Goal: Navigation & Orientation: Find specific page/section

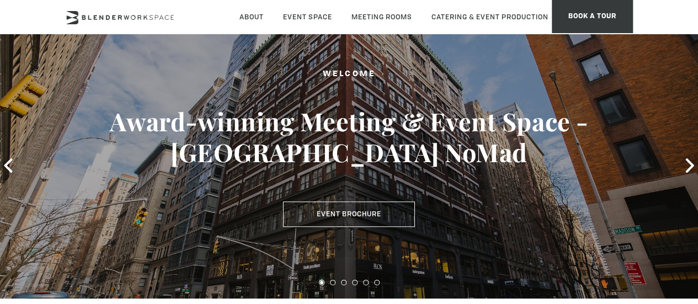
scroll to position [110, 0]
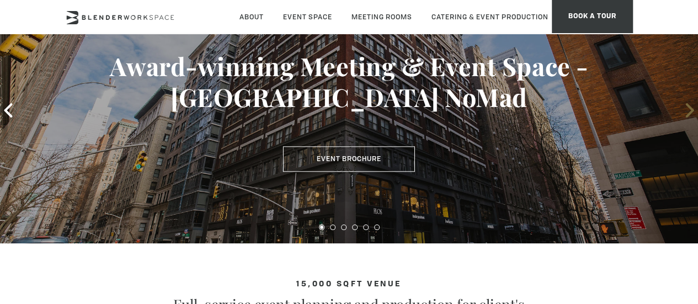
click at [689, 109] on icon at bounding box center [690, 110] width 14 height 14
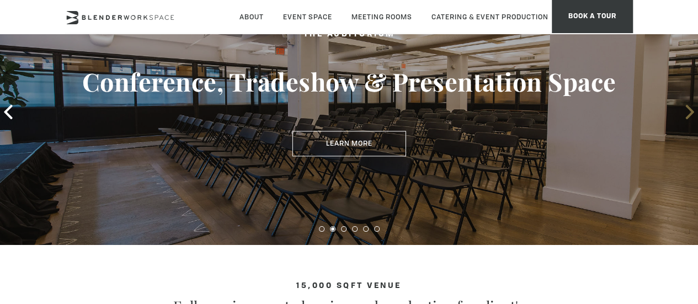
click at [689, 109] on icon at bounding box center [690, 112] width 8 height 14
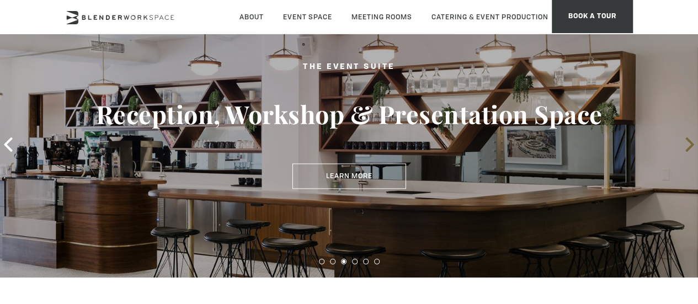
scroll to position [54, 0]
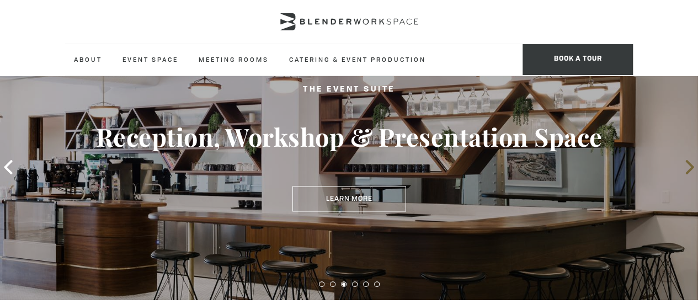
click at [690, 166] on icon at bounding box center [690, 167] width 14 height 14
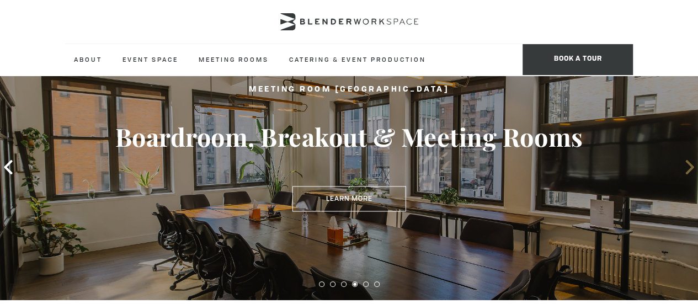
click at [690, 166] on icon at bounding box center [690, 167] width 14 height 14
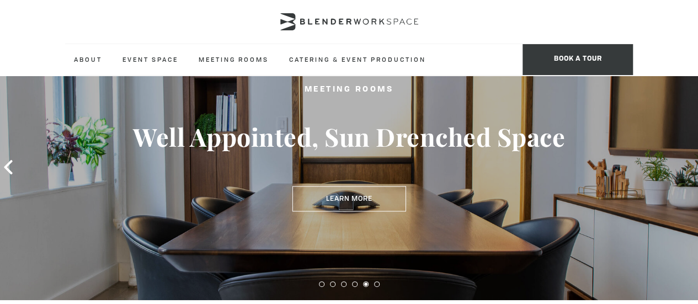
click at [690, 166] on icon at bounding box center [690, 167] width 14 height 14
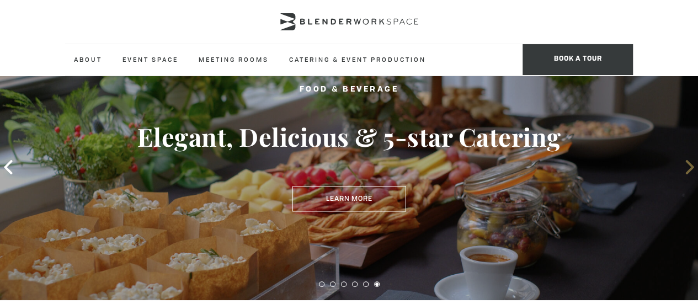
click at [690, 166] on icon at bounding box center [690, 167] width 14 height 14
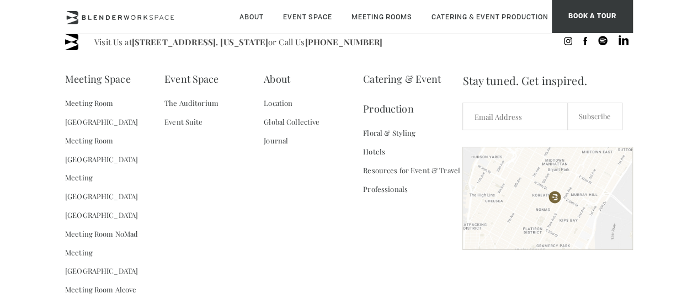
scroll to position [1599, 0]
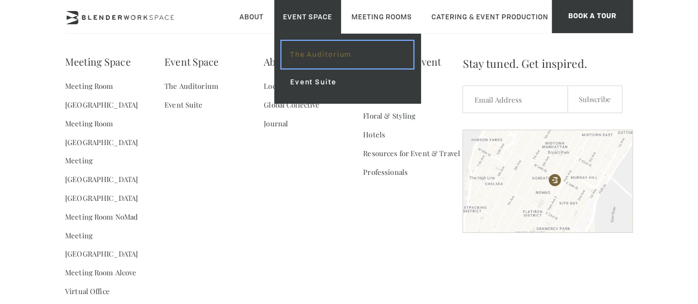
click at [309, 45] on link "The Auditorium" at bounding box center [348, 55] width 132 height 28
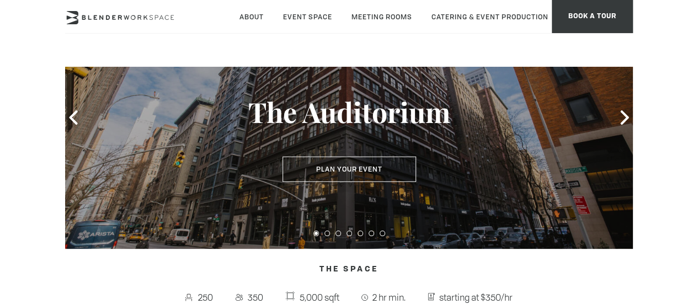
scroll to position [55, 0]
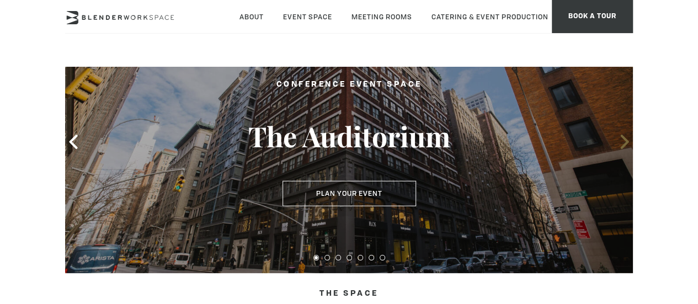
click at [623, 147] on icon at bounding box center [625, 142] width 8 height 14
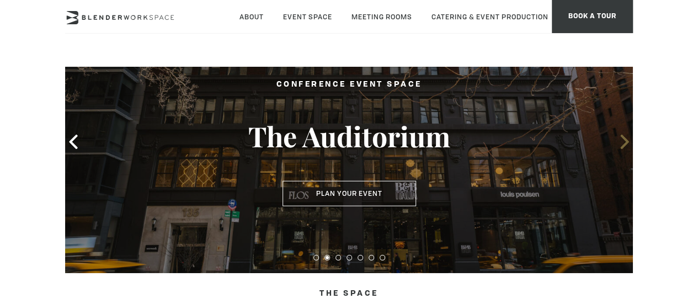
click at [623, 147] on icon at bounding box center [625, 142] width 8 height 14
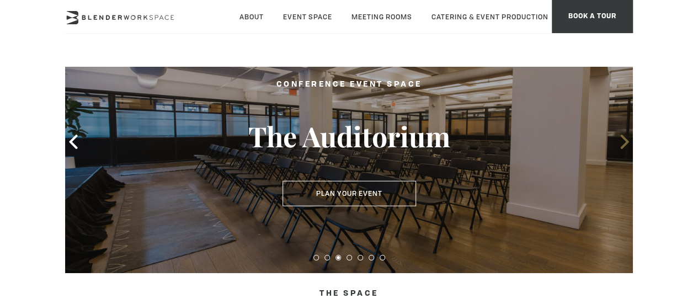
click at [626, 139] on icon at bounding box center [625, 142] width 14 height 14
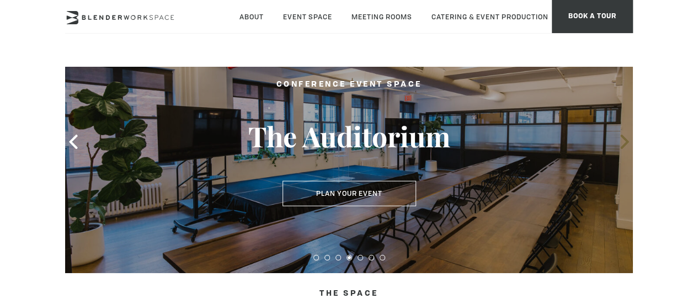
click at [625, 138] on icon at bounding box center [625, 142] width 14 height 14
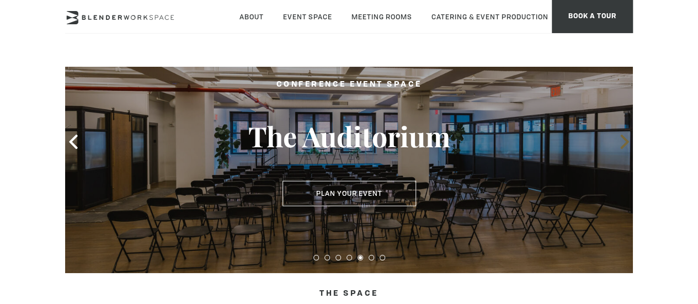
click at [625, 138] on icon at bounding box center [625, 142] width 14 height 14
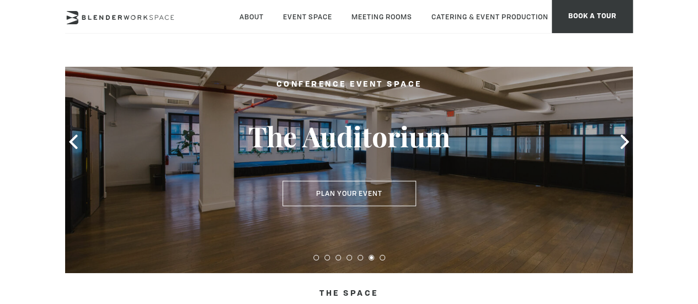
scroll to position [166, 0]
